Goal: Information Seeking & Learning: Learn about a topic

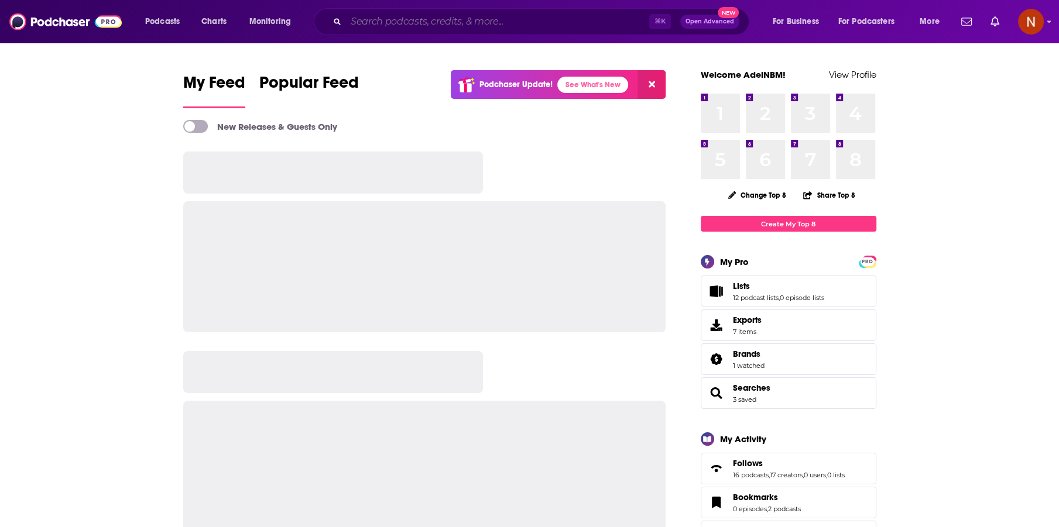
click at [364, 16] on input "Search podcasts, credits, & more..." at bounding box center [497, 21] width 303 height 19
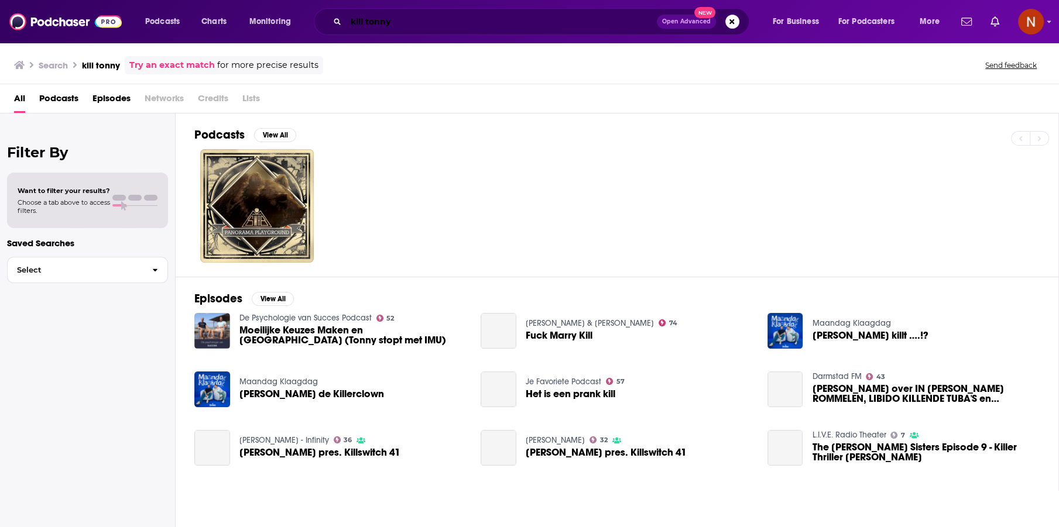
click at [385, 22] on input "kill tonny" at bounding box center [501, 21] width 311 height 19
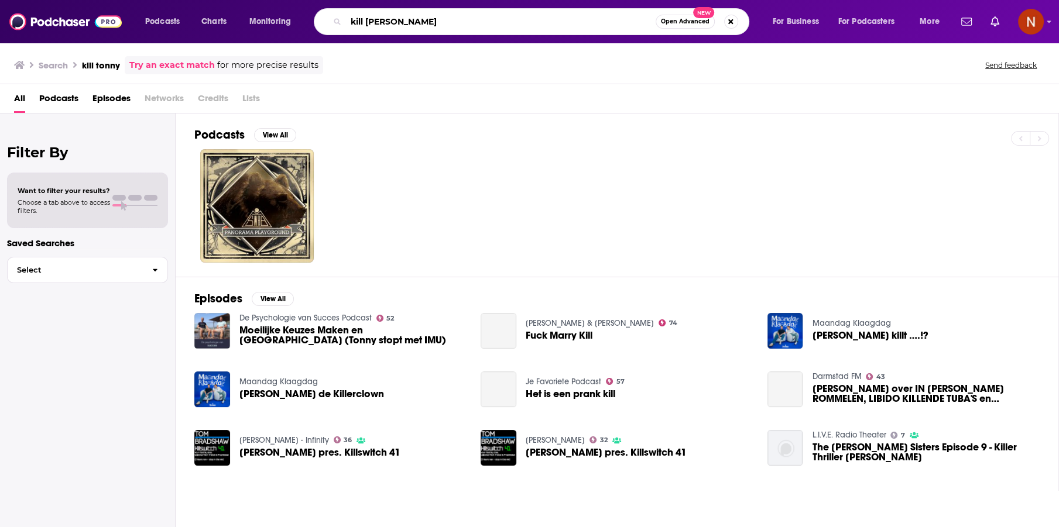
type input "kill [PERSON_NAME]"
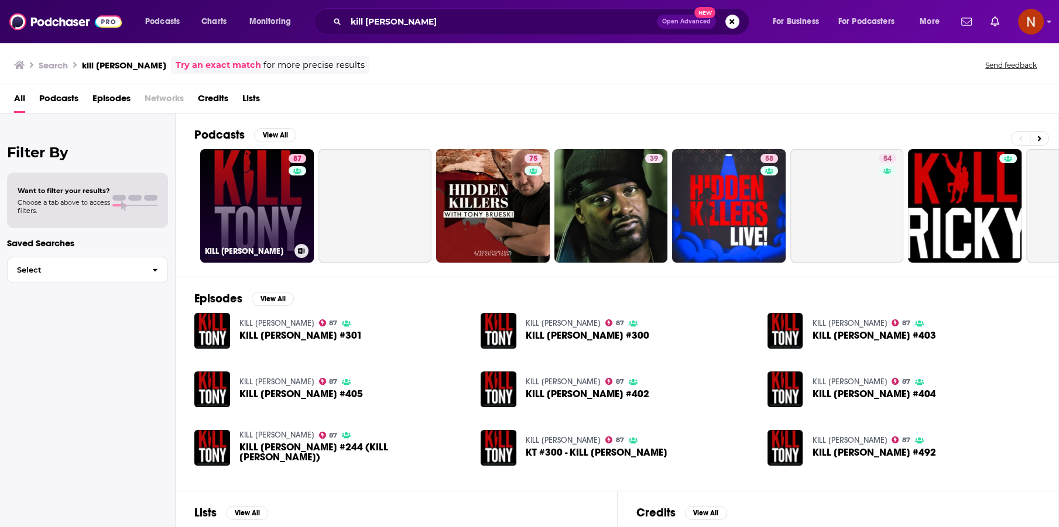
click at [273, 208] on link "87 KILL [PERSON_NAME]" at bounding box center [257, 206] width 114 height 114
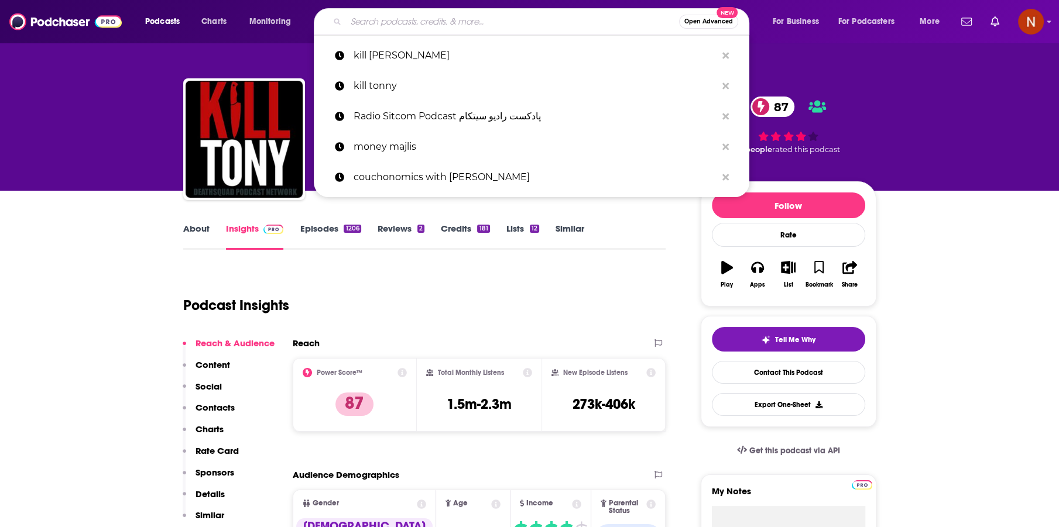
click at [363, 22] on input "Search podcasts, credits, & more..." at bounding box center [512, 21] width 333 height 19
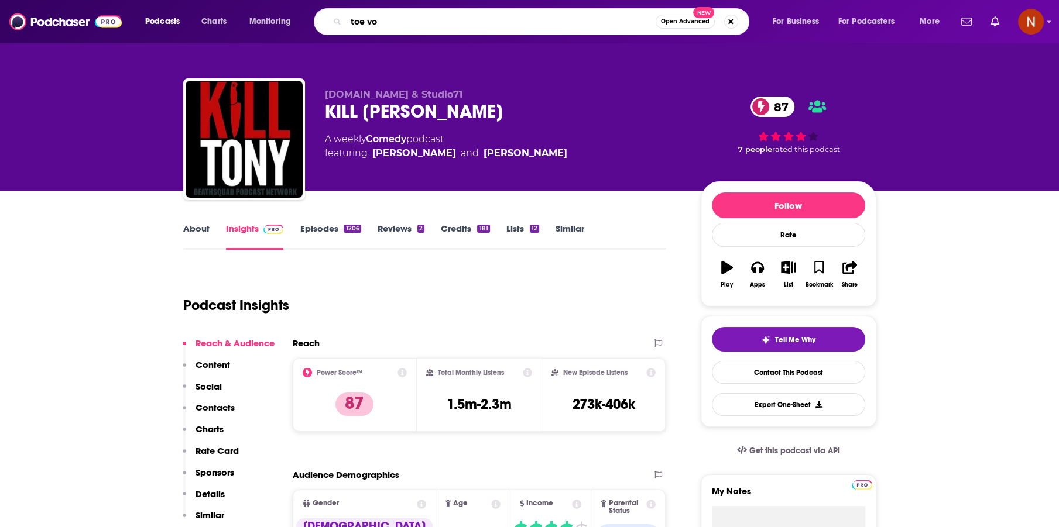
type input "toe von"
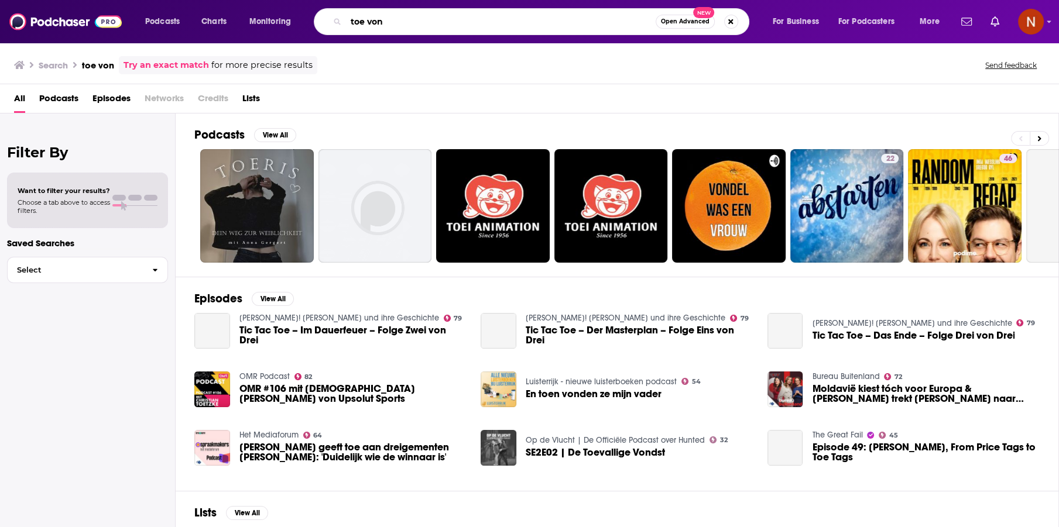
click at [354, 23] on input "toe von" at bounding box center [501, 21] width 310 height 19
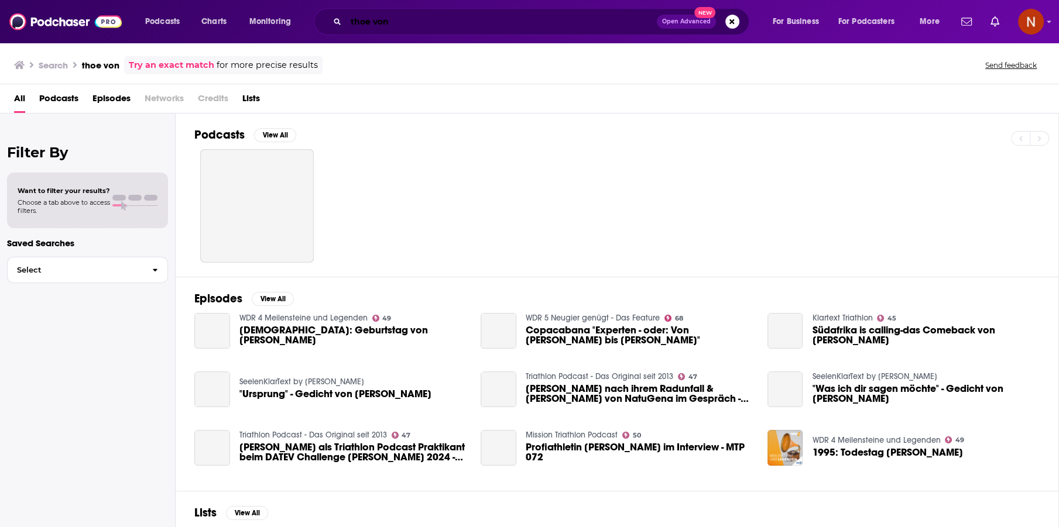
click at [368, 23] on input "thoe von" at bounding box center [501, 21] width 311 height 19
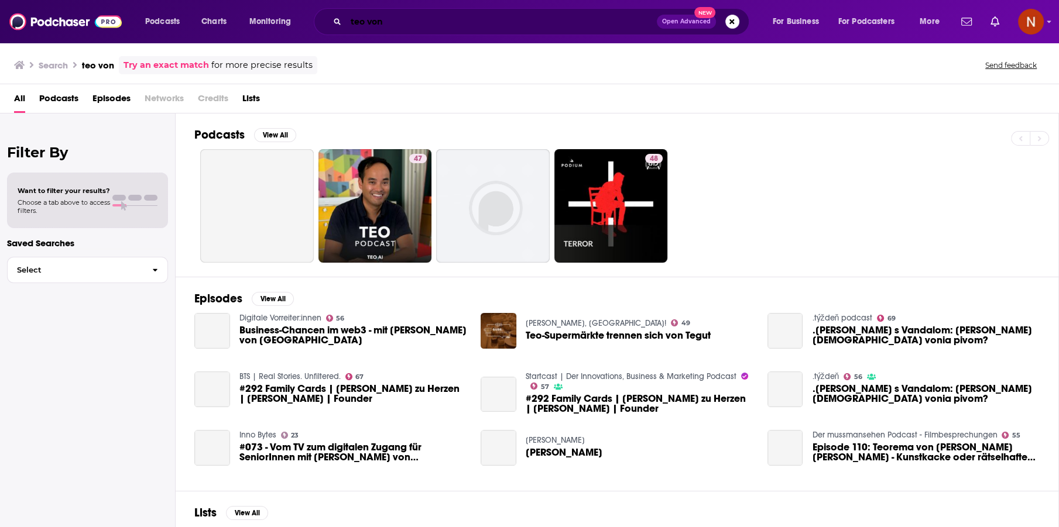
click at [355, 20] on input "teo von" at bounding box center [501, 21] width 311 height 19
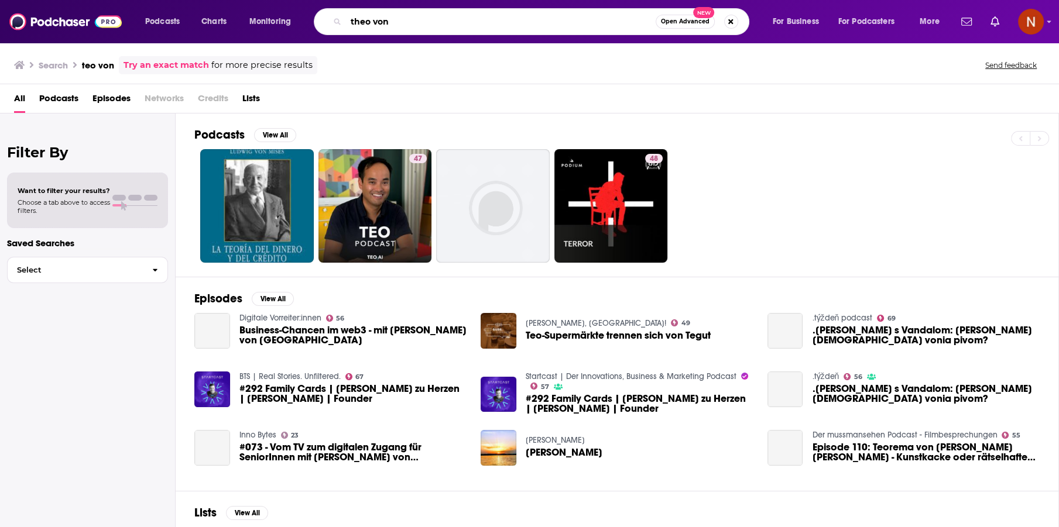
type input "theo von"
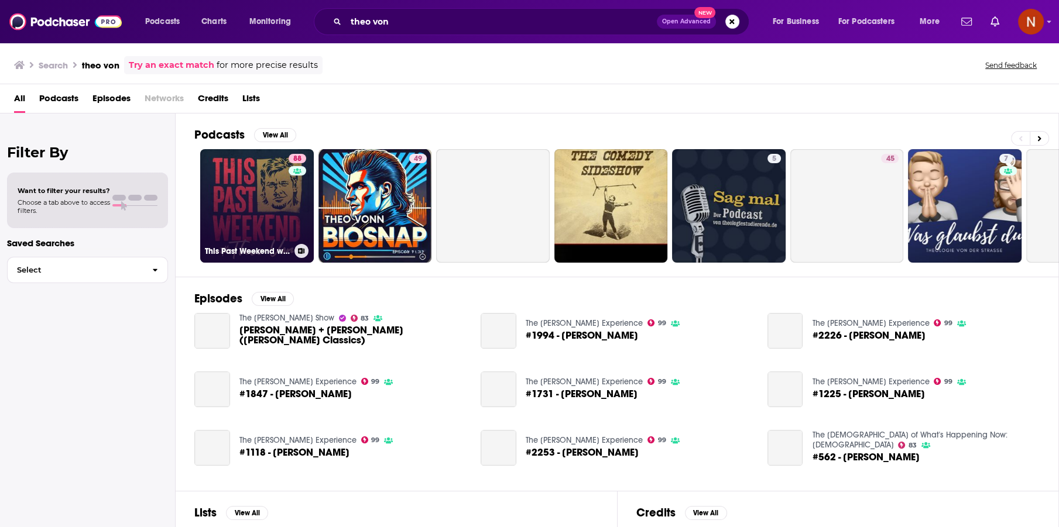
click at [269, 211] on link "88 This Past Weekend w/ [PERSON_NAME]" at bounding box center [257, 206] width 114 height 114
